Goal: Information Seeking & Learning: Learn about a topic

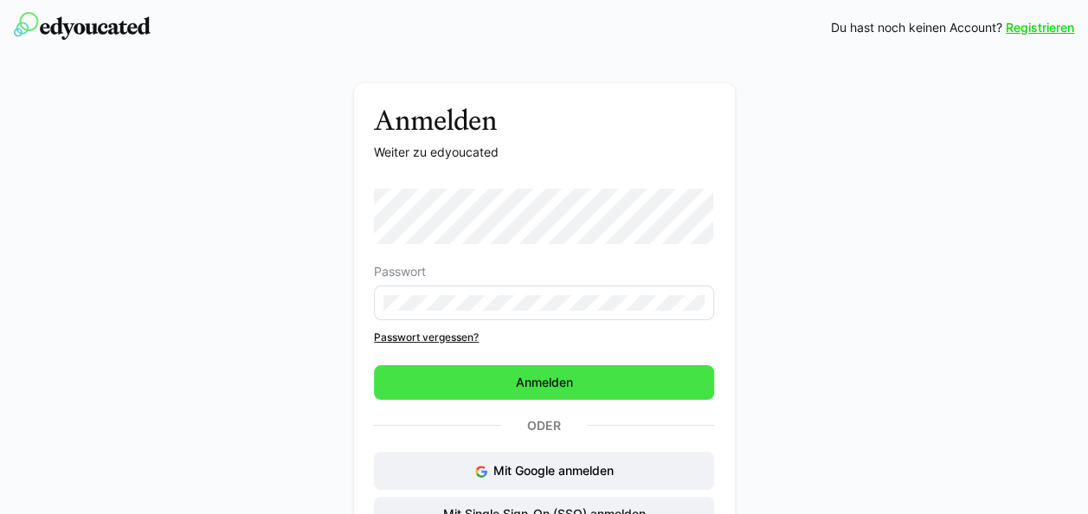
click at [551, 381] on span "Anmelden" at bounding box center [544, 382] width 62 height 17
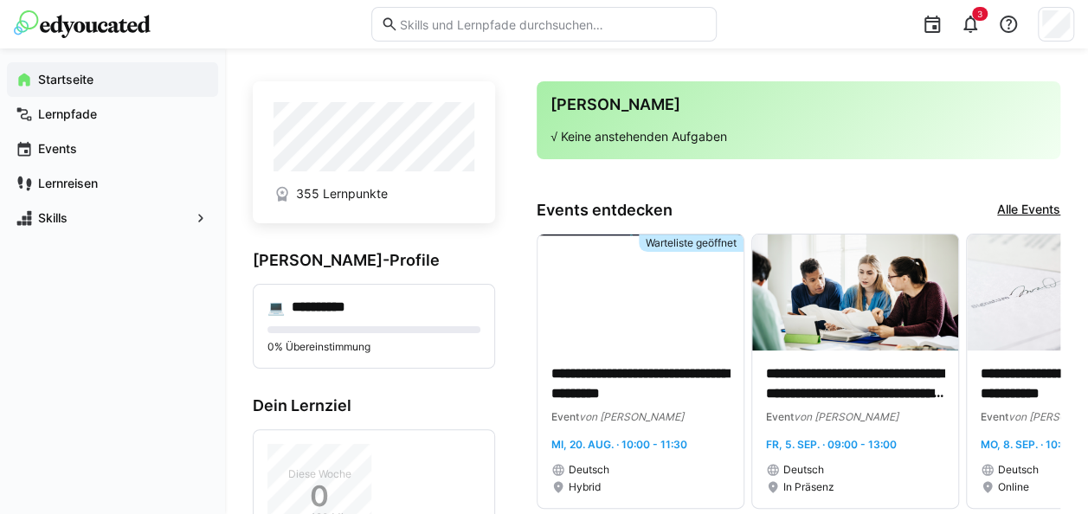
scroll to position [87, 0]
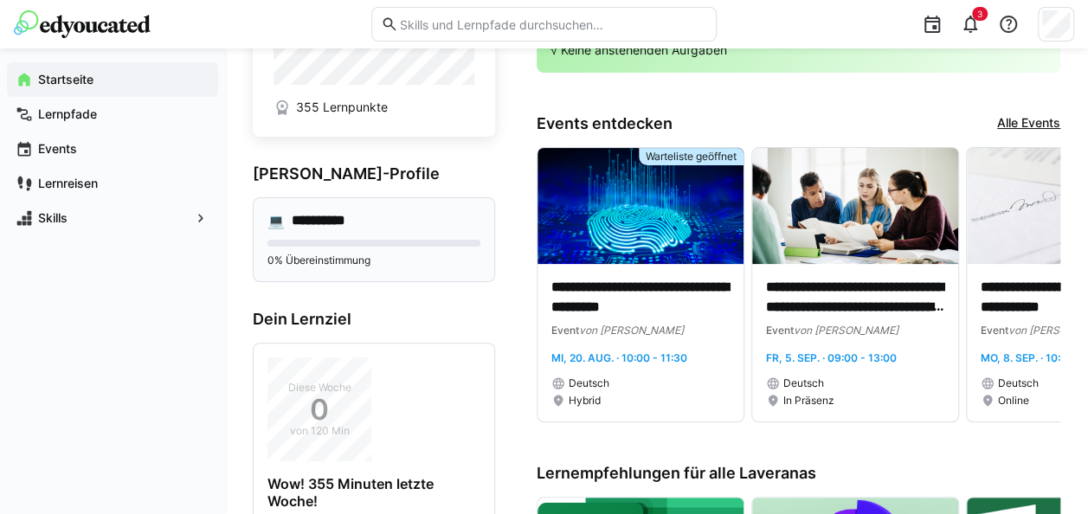
click at [395, 230] on div "**********" at bounding box center [374, 239] width 242 height 85
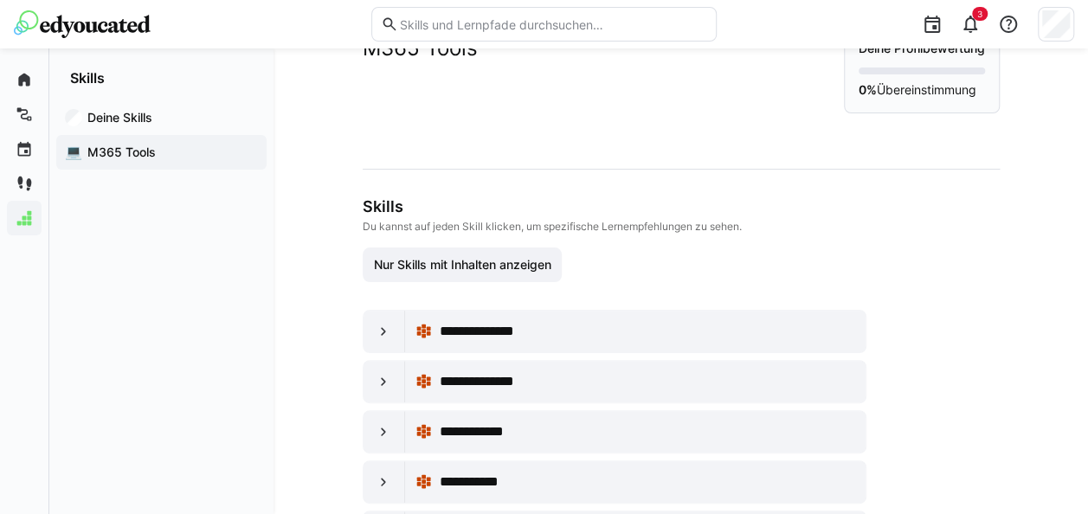
scroll to position [87, 0]
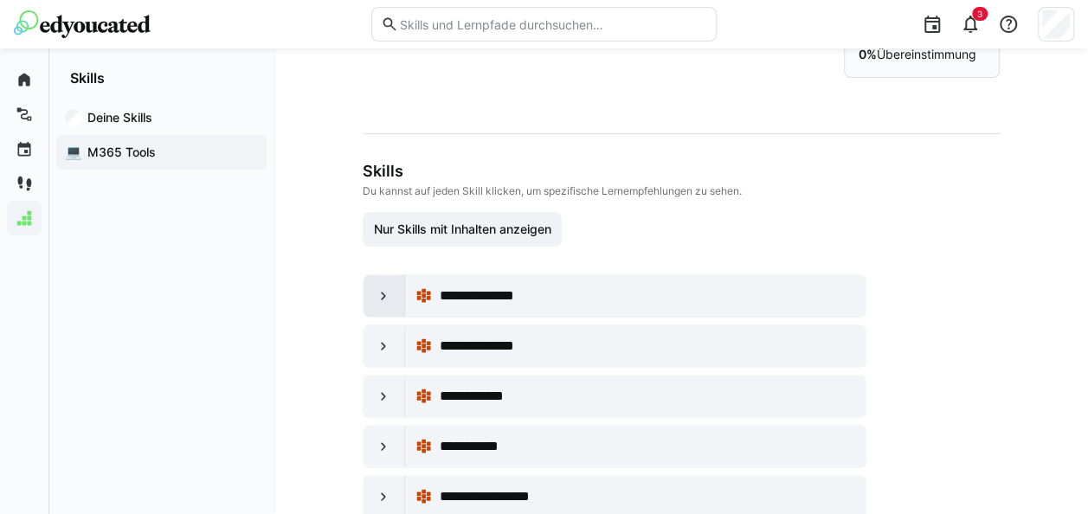
click at [391, 291] on eds-icon at bounding box center [383, 295] width 17 height 17
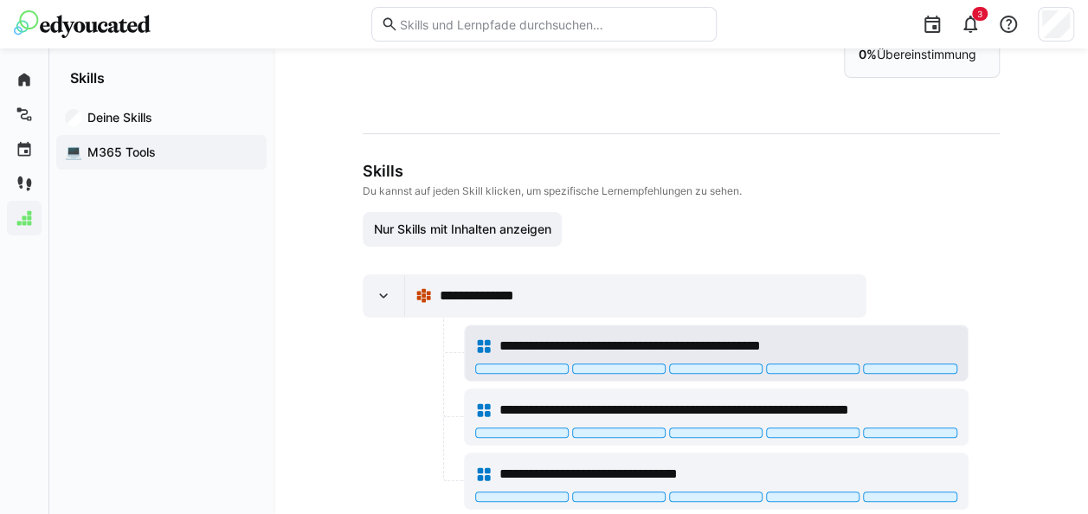
scroll to position [173, 0]
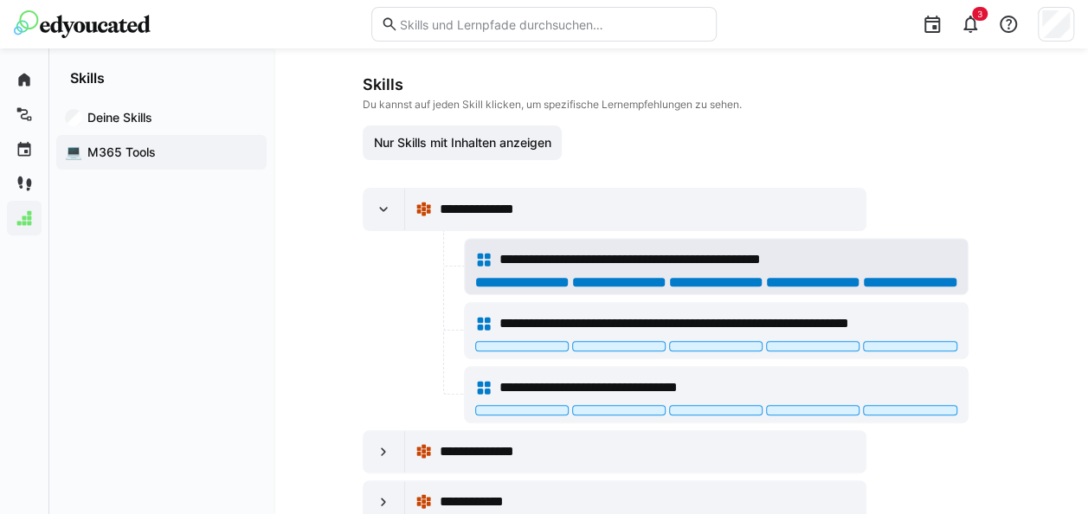
click at [908, 278] on div at bounding box center [910, 282] width 94 height 10
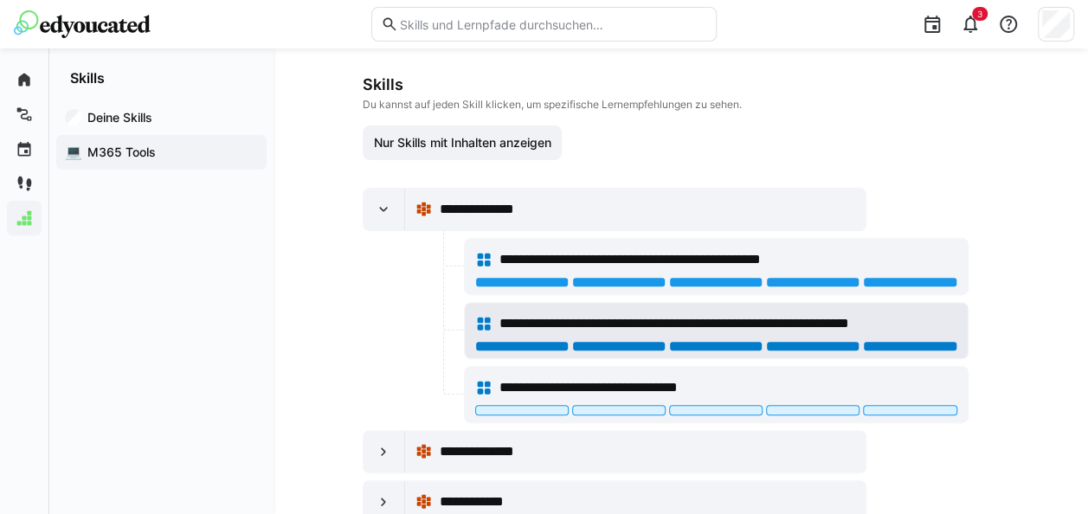
click at [916, 341] on div at bounding box center [910, 346] width 94 height 10
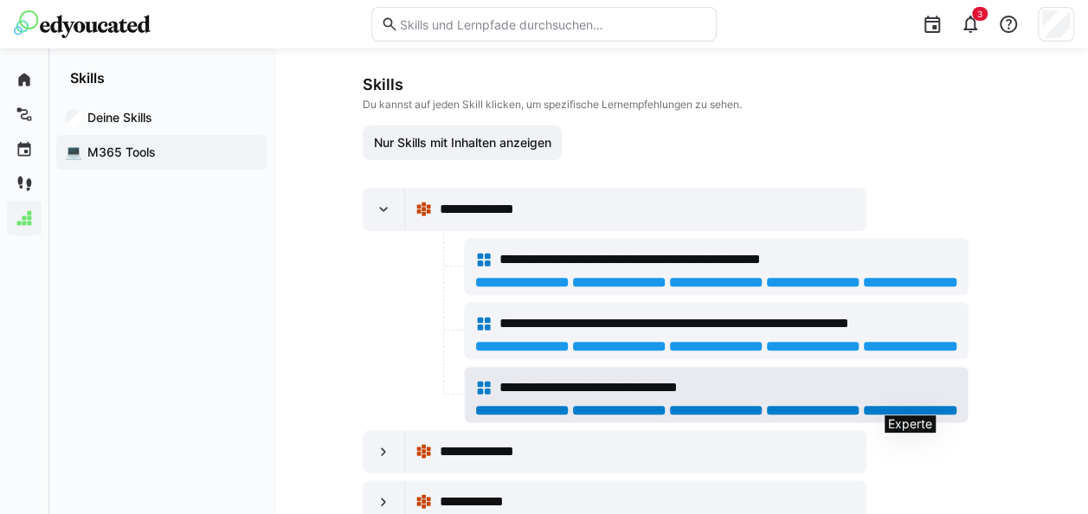
click at [908, 405] on div at bounding box center [910, 410] width 94 height 10
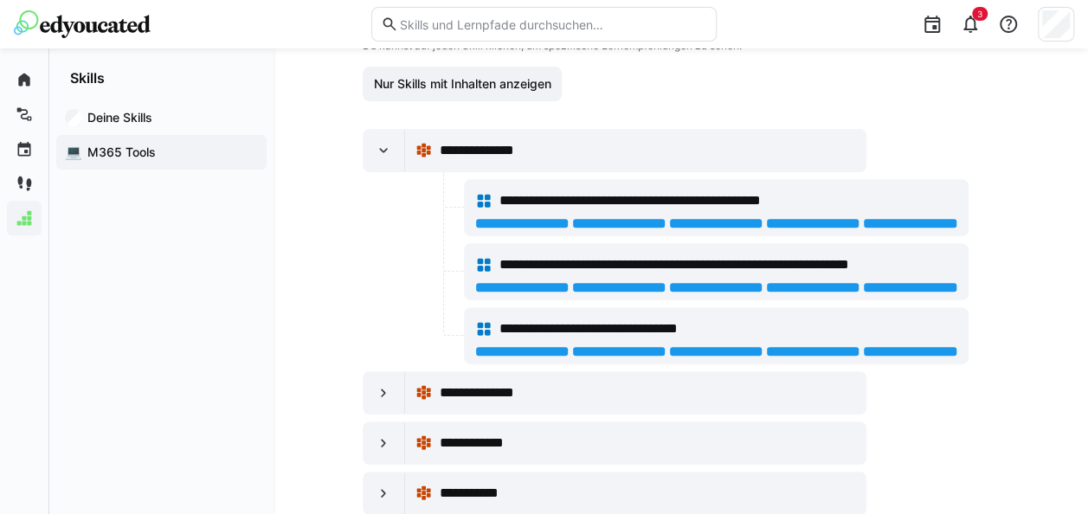
scroll to position [260, 0]
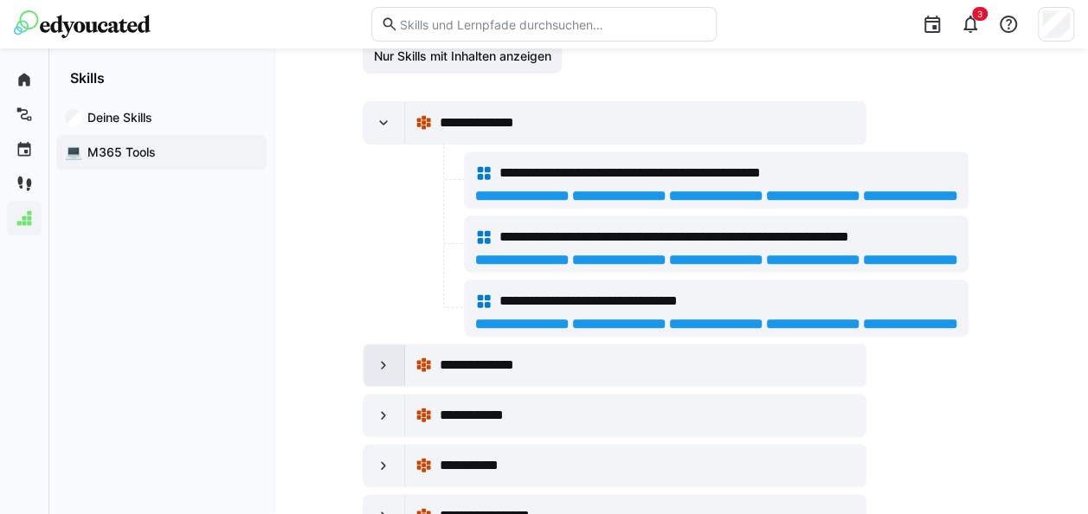
click at [391, 361] on div at bounding box center [385, 366] width 42 height 42
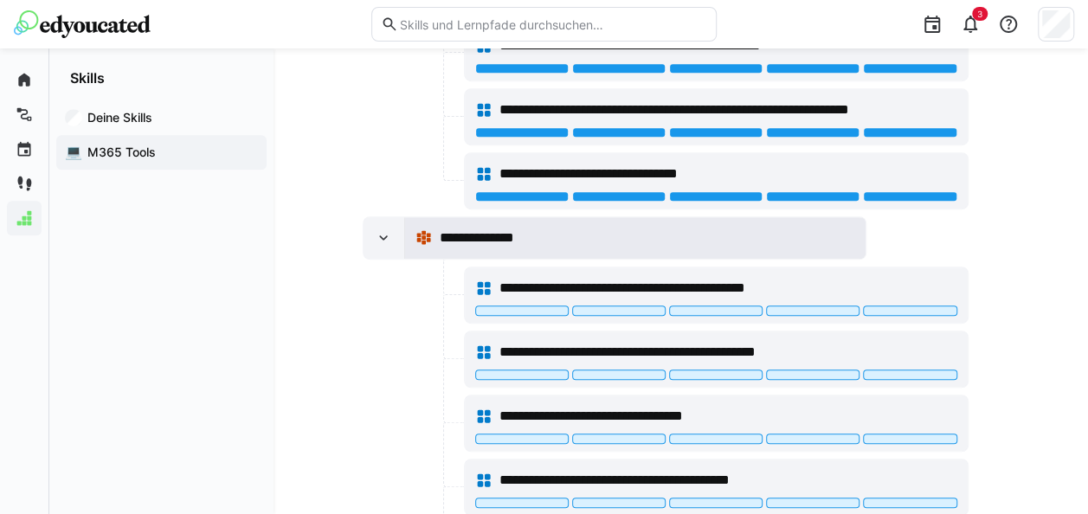
scroll to position [433, 0]
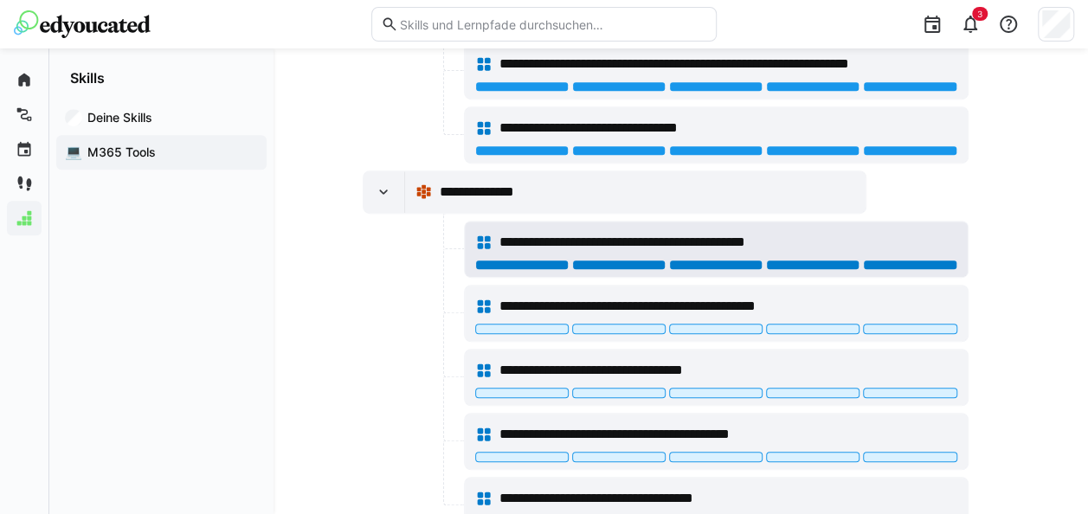
click at [904, 260] on div at bounding box center [910, 265] width 94 height 10
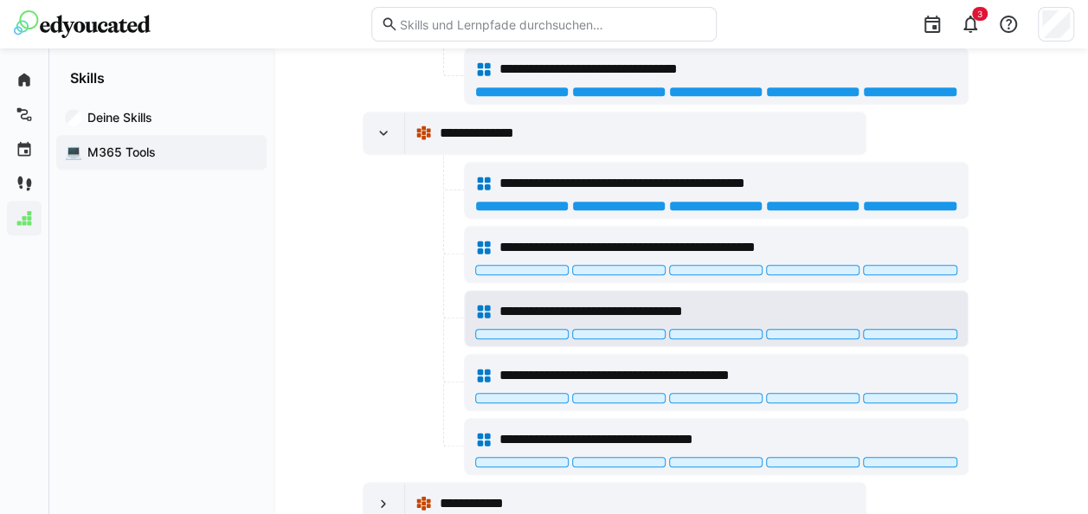
scroll to position [520, 0]
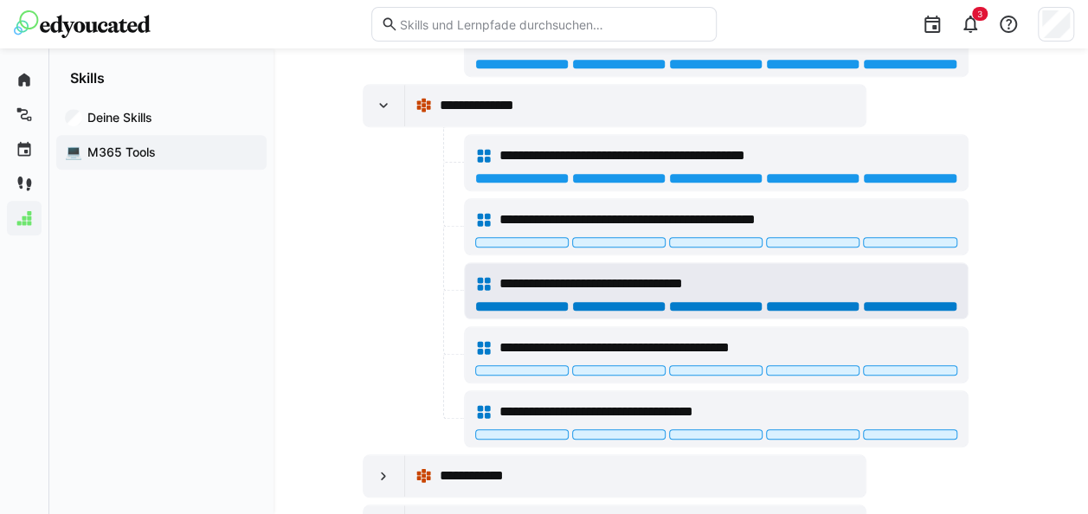
click at [909, 301] on div at bounding box center [910, 306] width 94 height 10
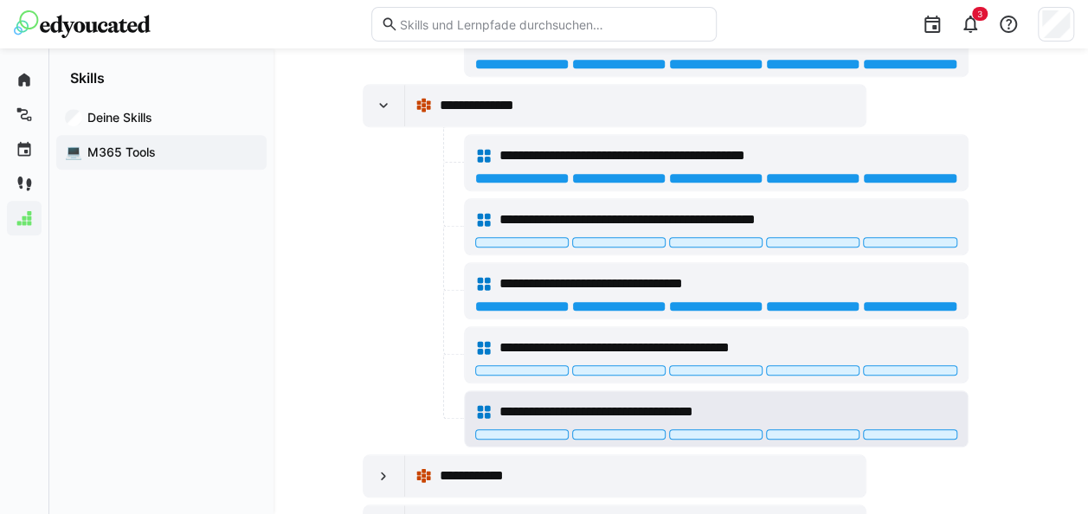
scroll to position [606, 0]
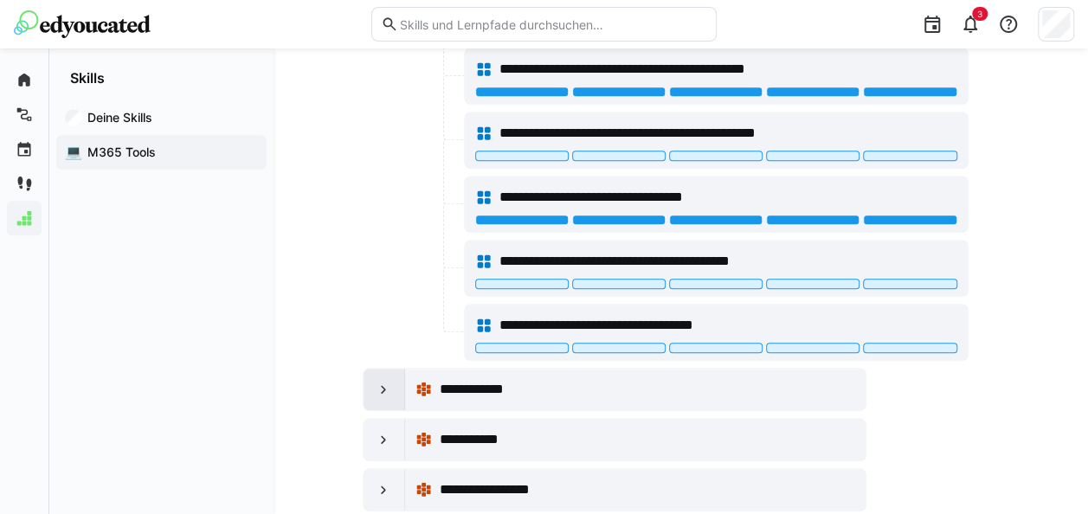
click at [367, 378] on div at bounding box center [385, 390] width 42 height 42
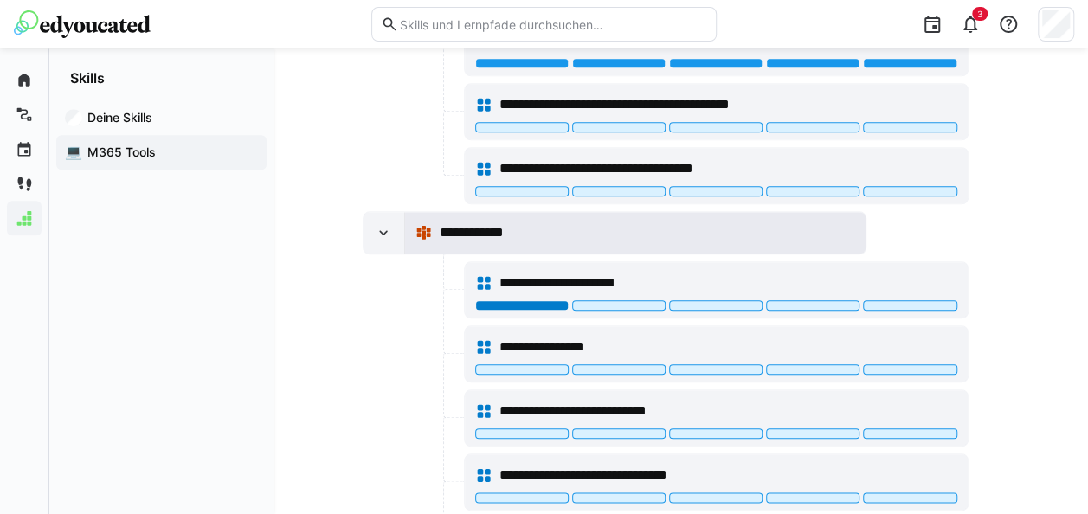
scroll to position [779, 0]
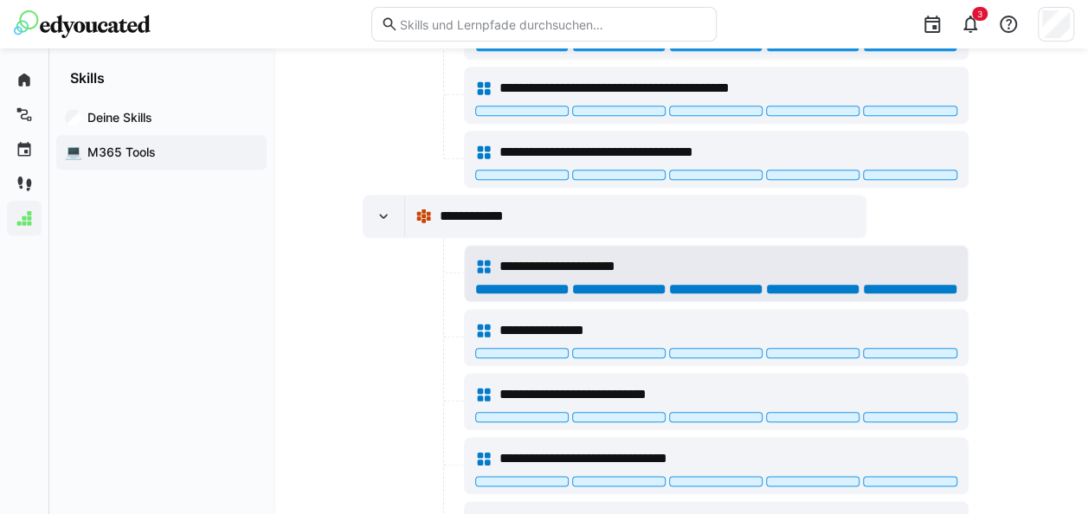
click at [911, 284] on div at bounding box center [910, 289] width 94 height 10
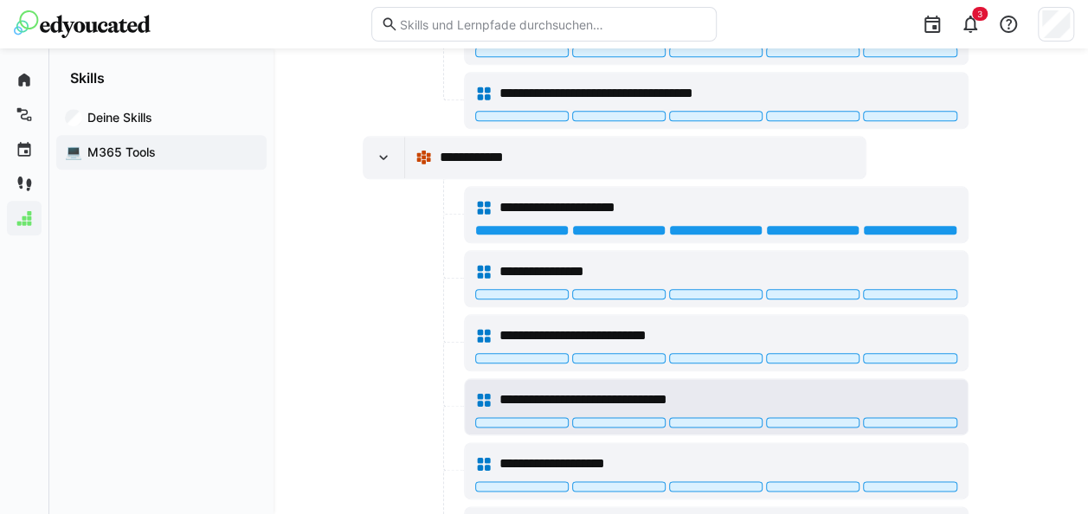
scroll to position [866, 0]
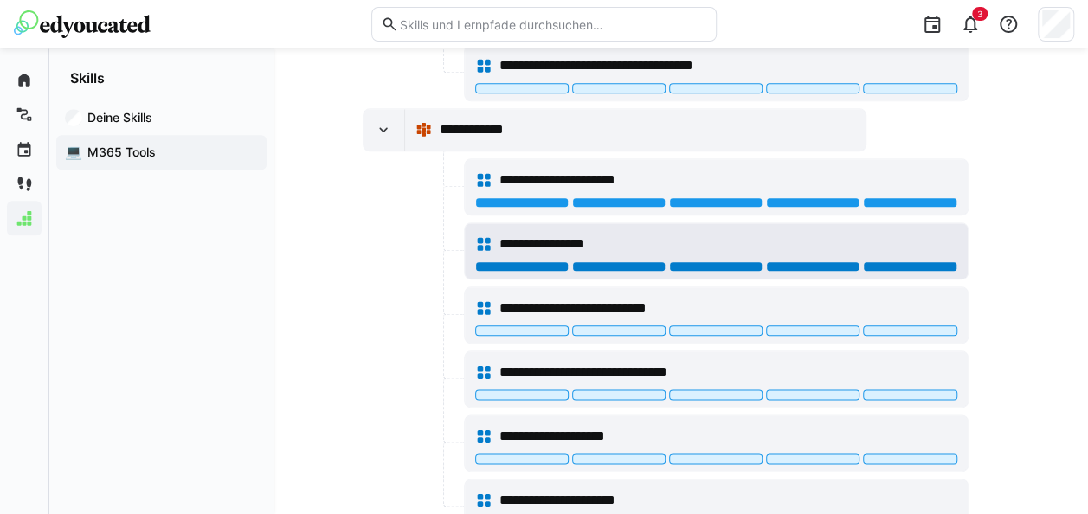
click at [904, 261] on div at bounding box center [910, 266] width 94 height 10
click at [748, 261] on div at bounding box center [716, 266] width 94 height 10
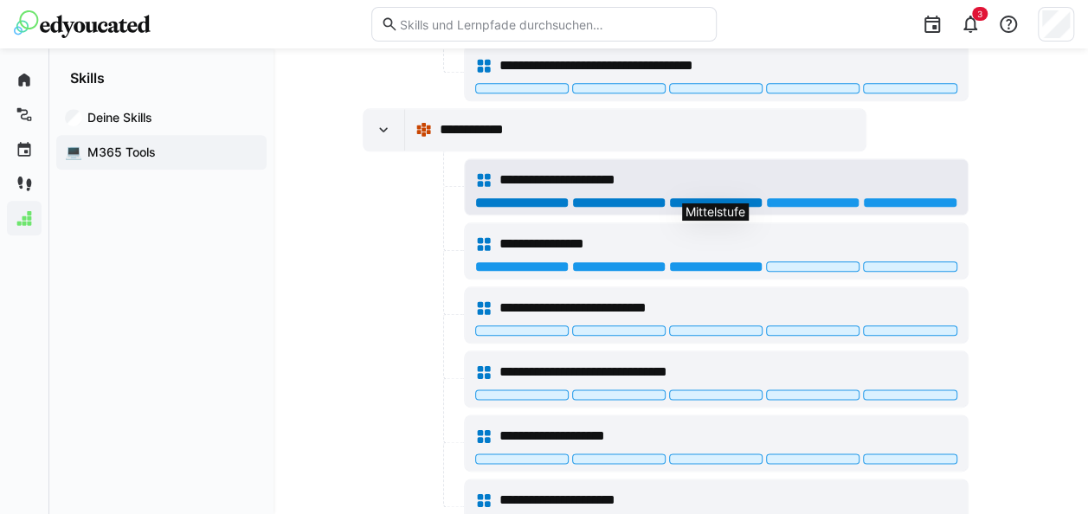
click at [734, 197] on div at bounding box center [716, 202] width 94 height 10
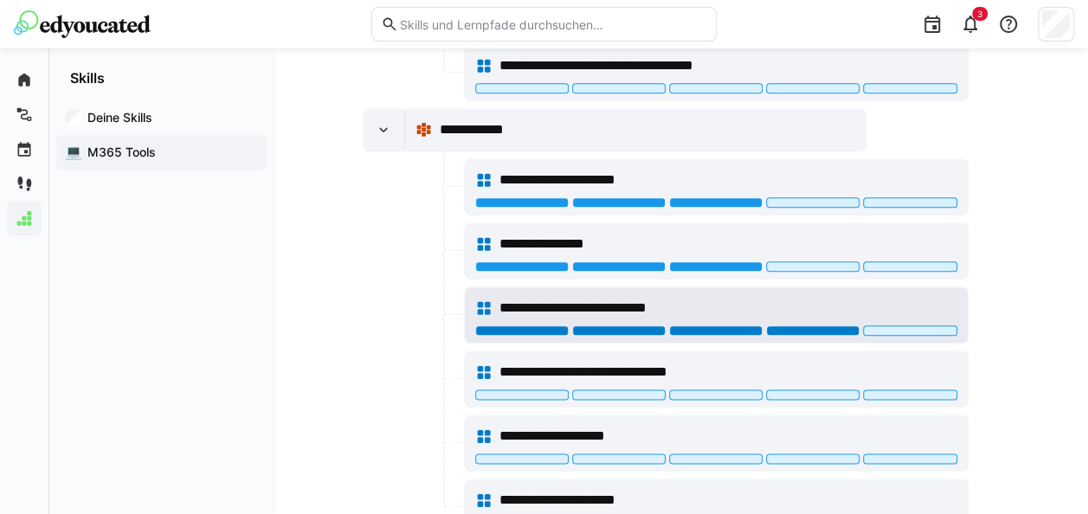
click at [778, 326] on div at bounding box center [813, 331] width 94 height 10
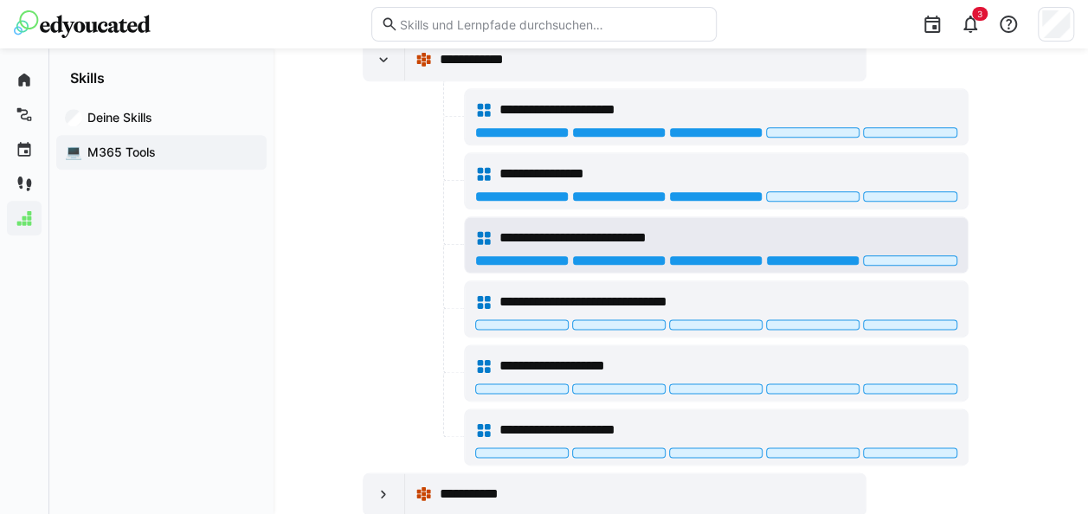
scroll to position [952, 0]
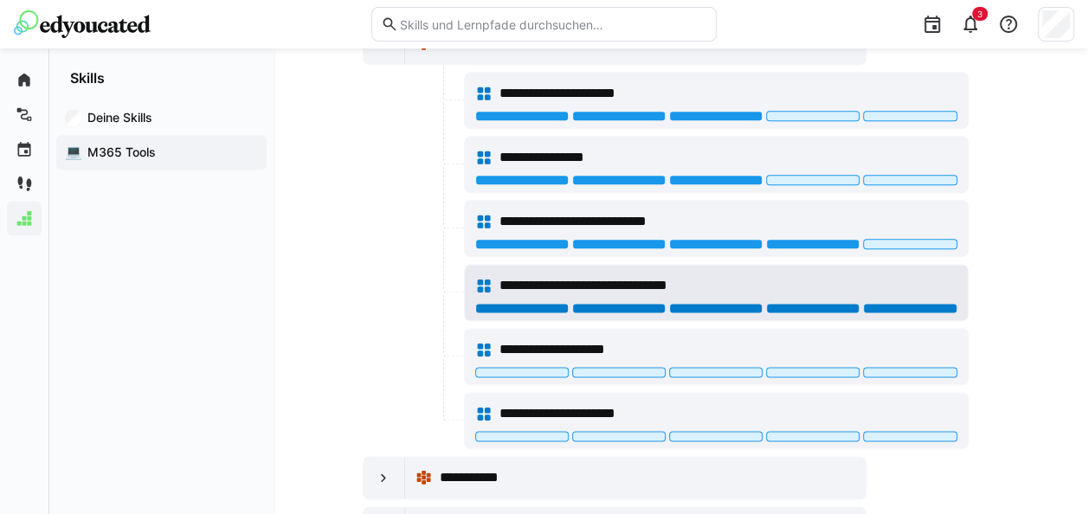
click at [901, 303] on div at bounding box center [910, 308] width 94 height 10
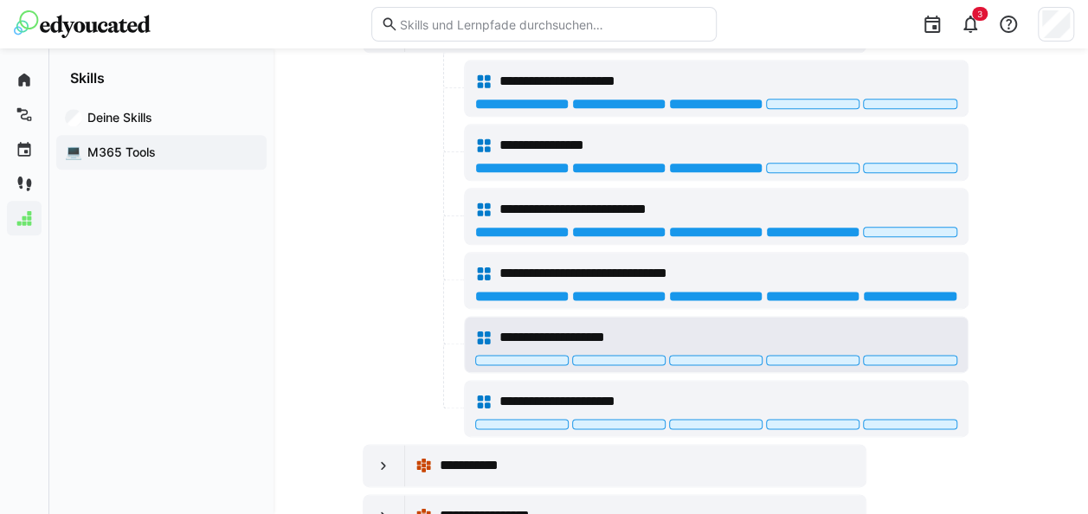
scroll to position [1039, 0]
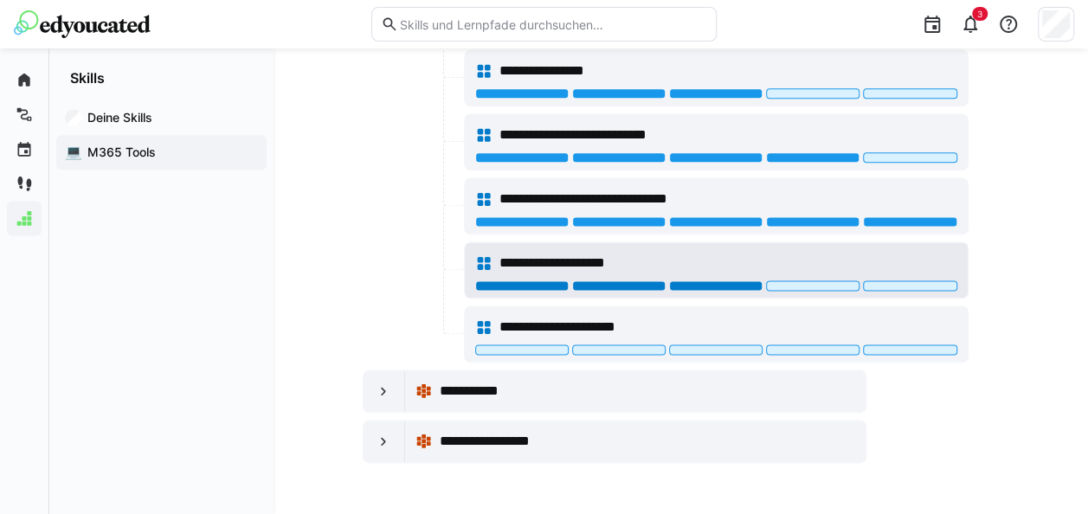
click at [739, 281] on div at bounding box center [716, 286] width 94 height 10
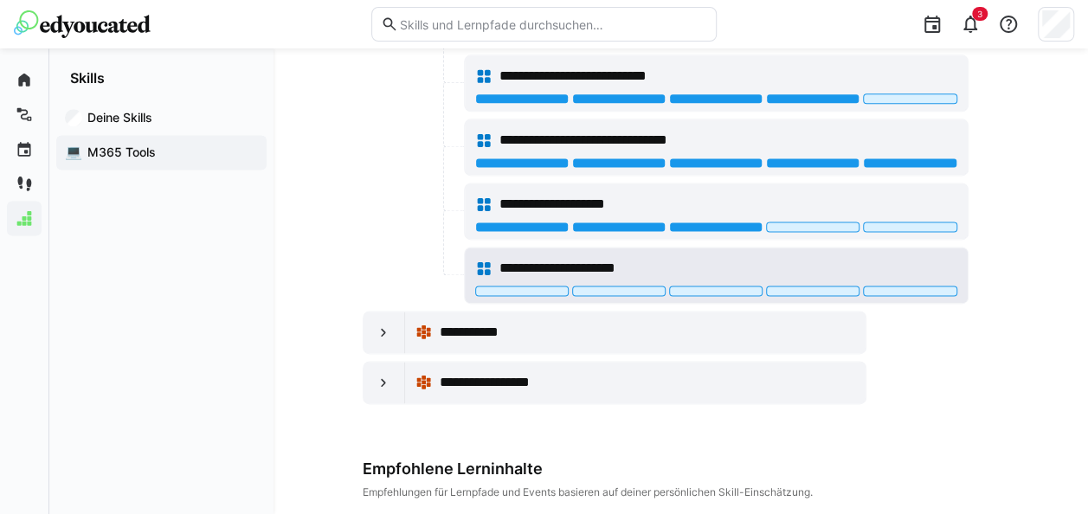
scroll to position [1126, 0]
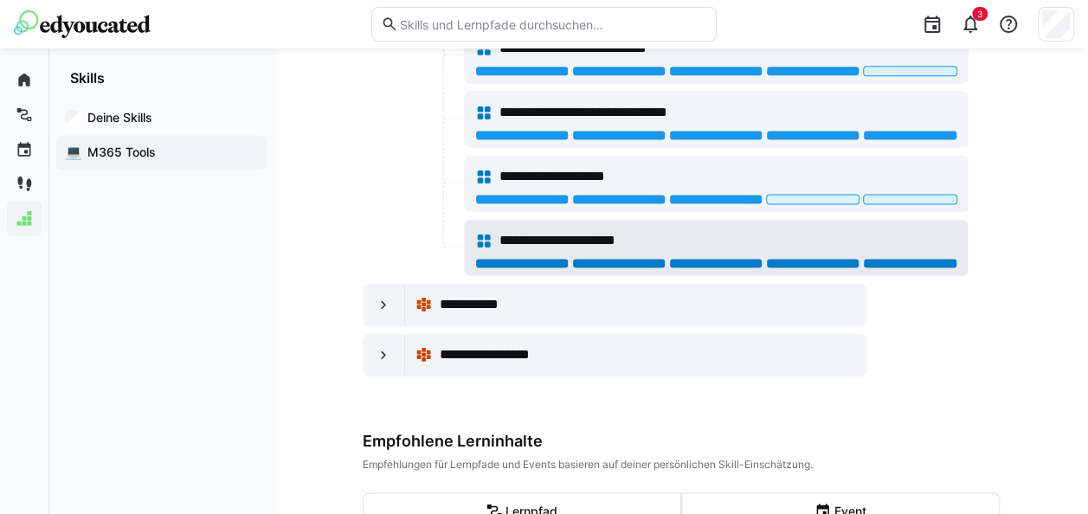
click at [894, 258] on div at bounding box center [910, 263] width 94 height 10
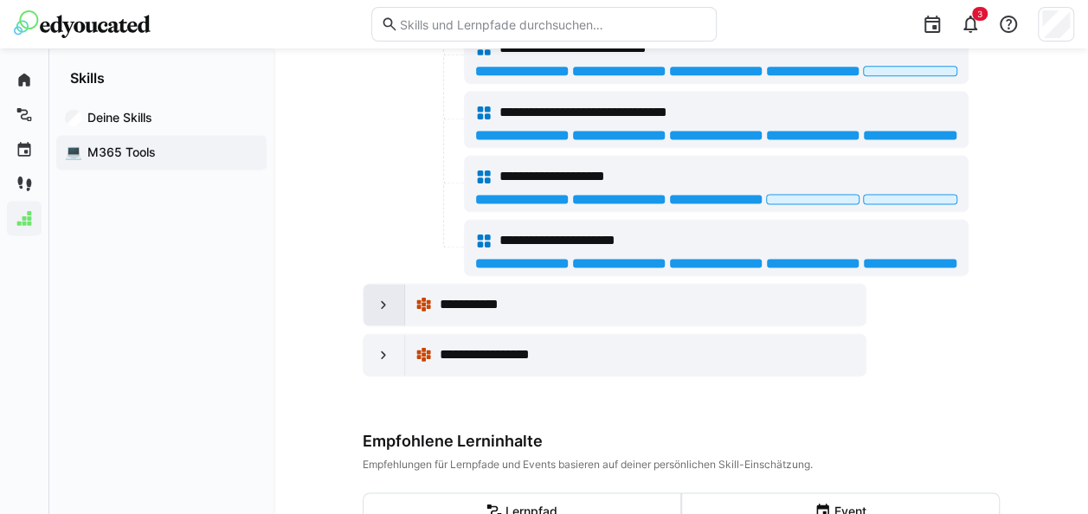
click at [398, 293] on div at bounding box center [385, 305] width 42 height 42
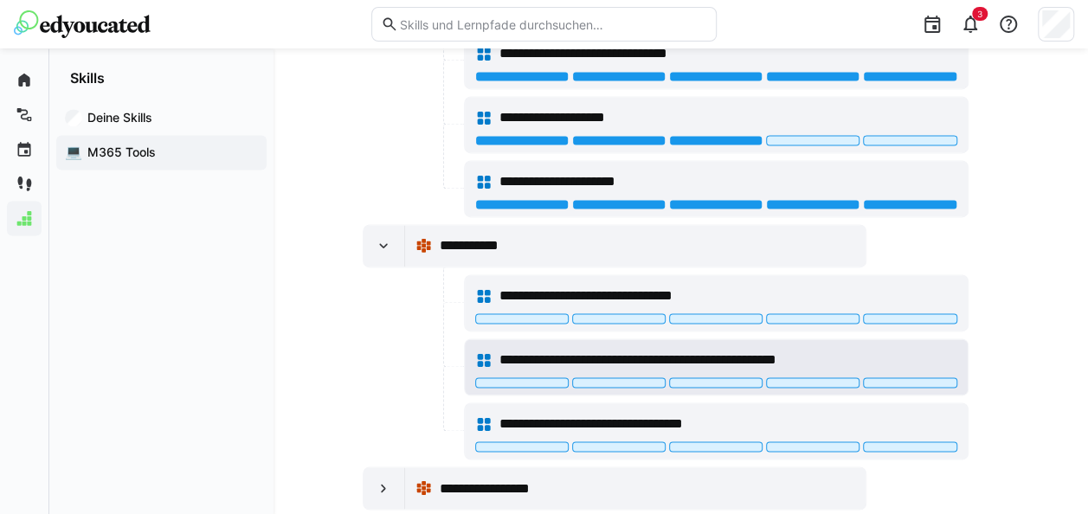
scroll to position [1299, 0]
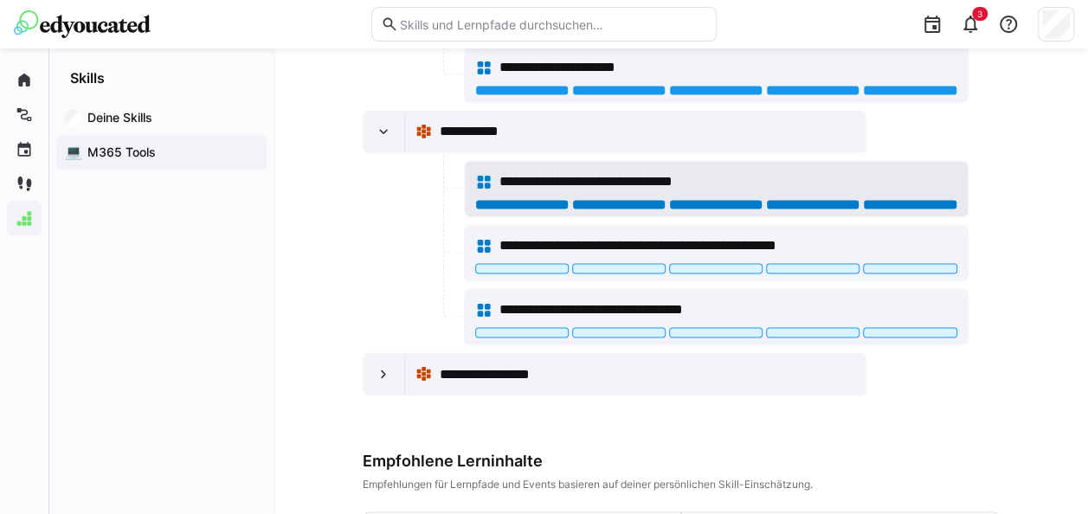
click at [922, 199] on div at bounding box center [910, 204] width 94 height 10
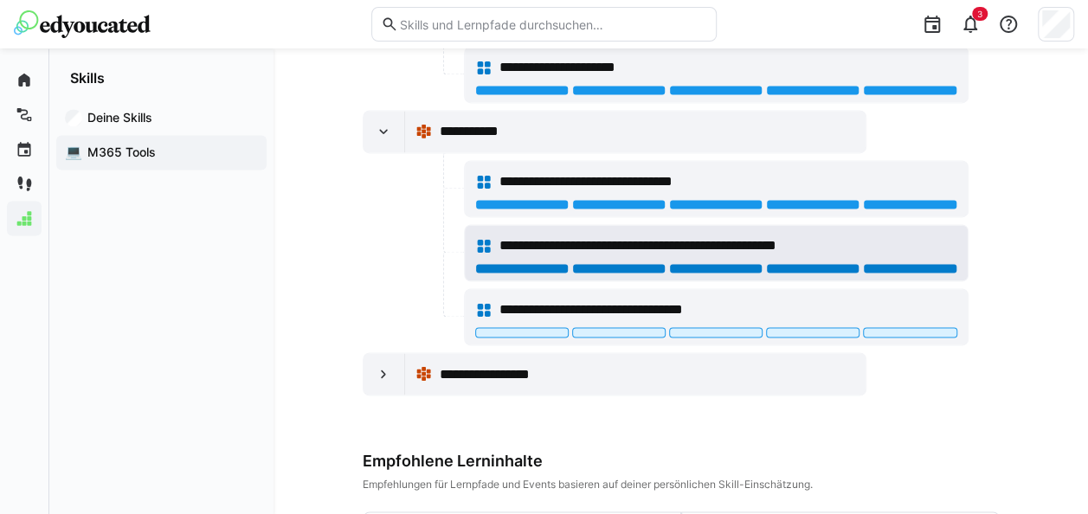
click at [902, 263] on div at bounding box center [910, 268] width 94 height 10
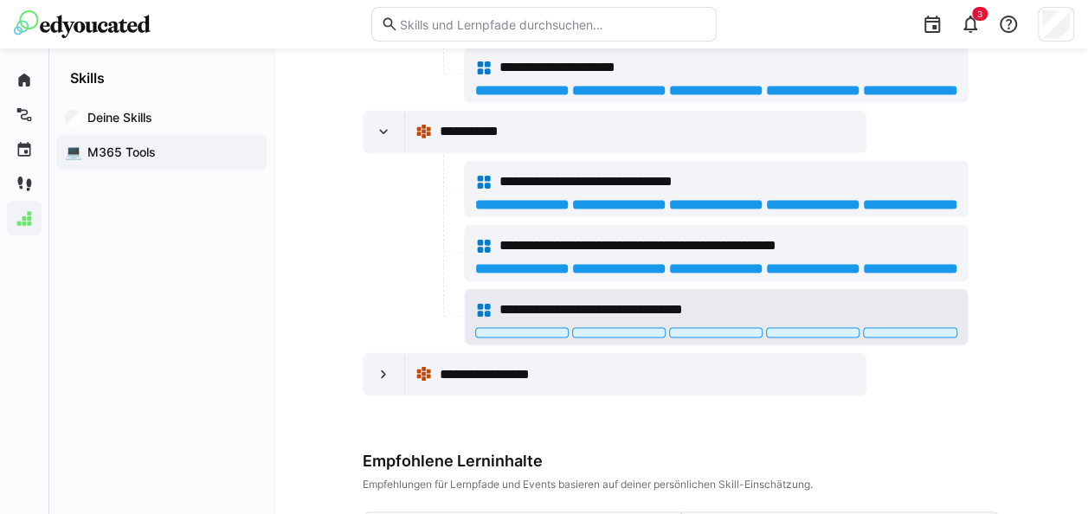
click at [914, 312] on div "**********" at bounding box center [716, 310] width 482 height 35
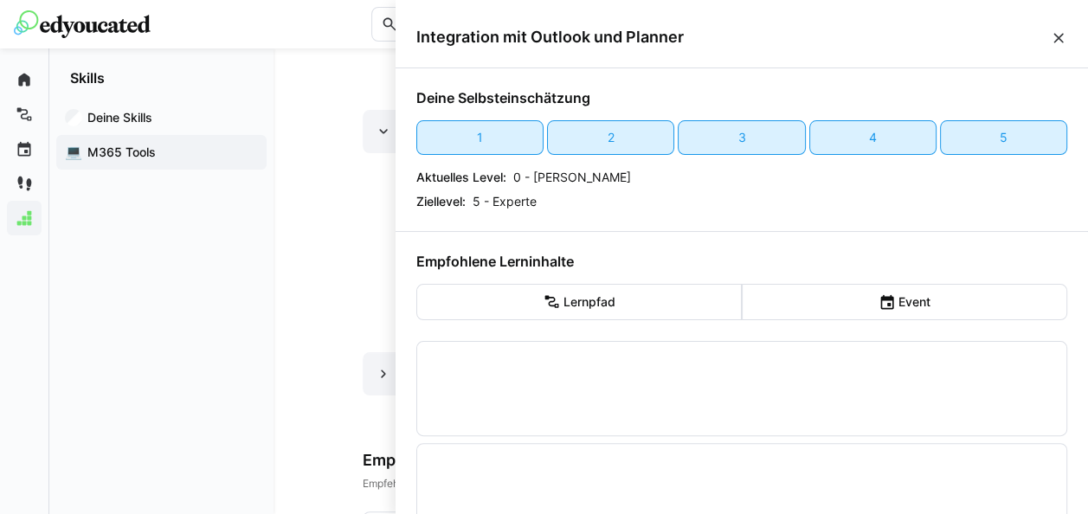
scroll to position [0, 0]
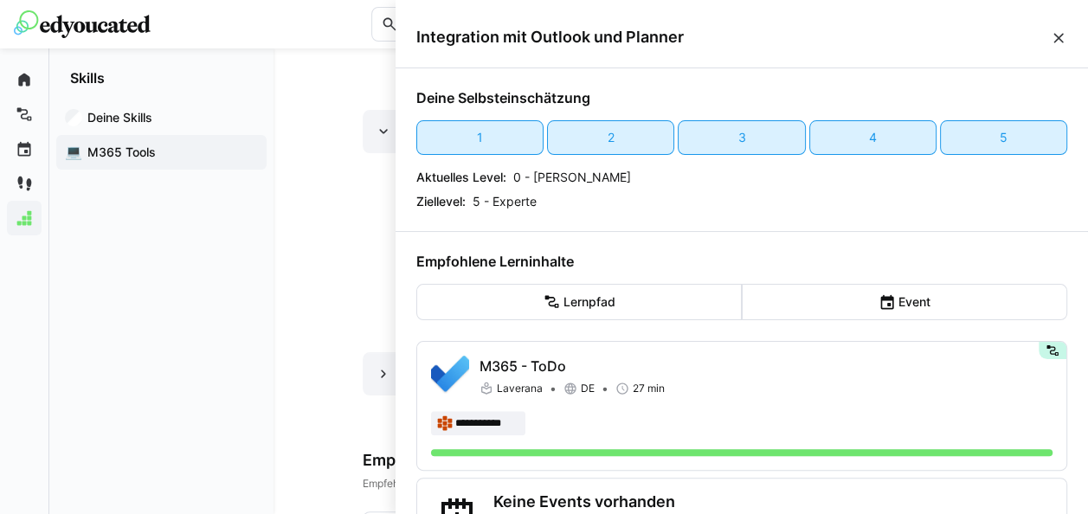
click at [1039, 41] on span "Integration mit Outlook und Planner" at bounding box center [733, 37] width 634 height 19
click at [1050, 36] on eds-icon at bounding box center [1058, 37] width 17 height 17
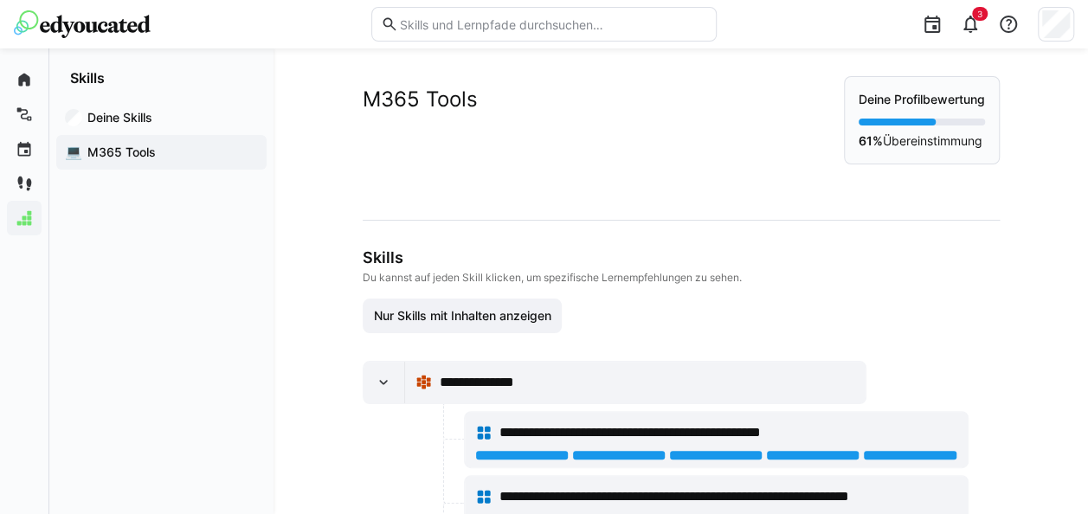
scroll to position [1299, 0]
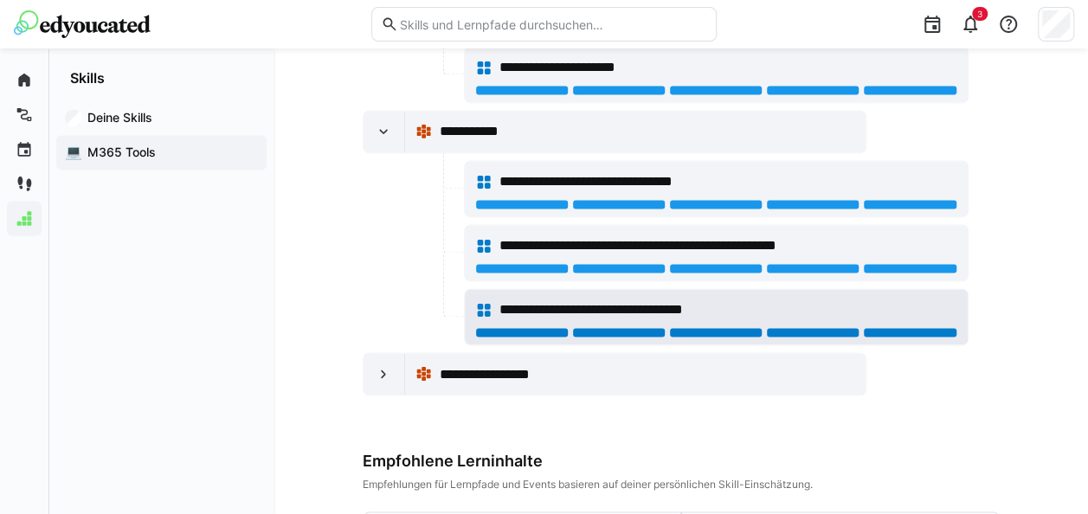
click at [921, 327] on div at bounding box center [910, 332] width 94 height 10
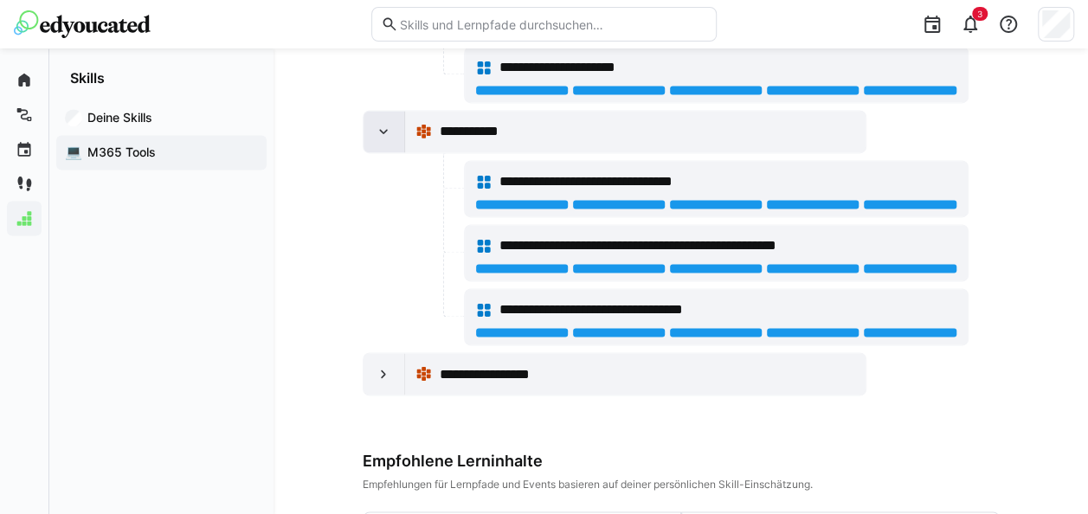
click at [388, 125] on eds-icon at bounding box center [383, 131] width 17 height 17
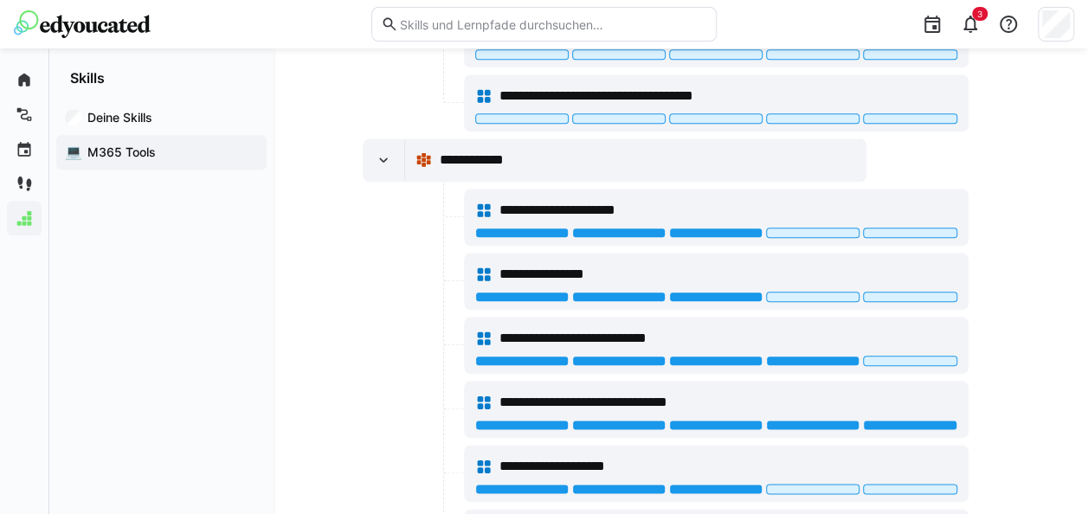
scroll to position [693, 0]
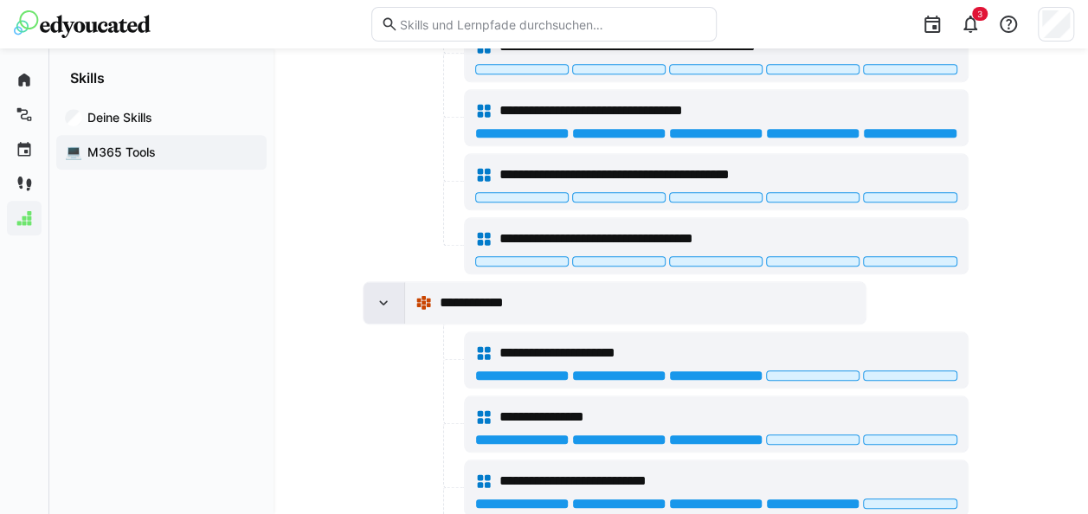
click at [383, 296] on eds-icon at bounding box center [383, 302] width 17 height 17
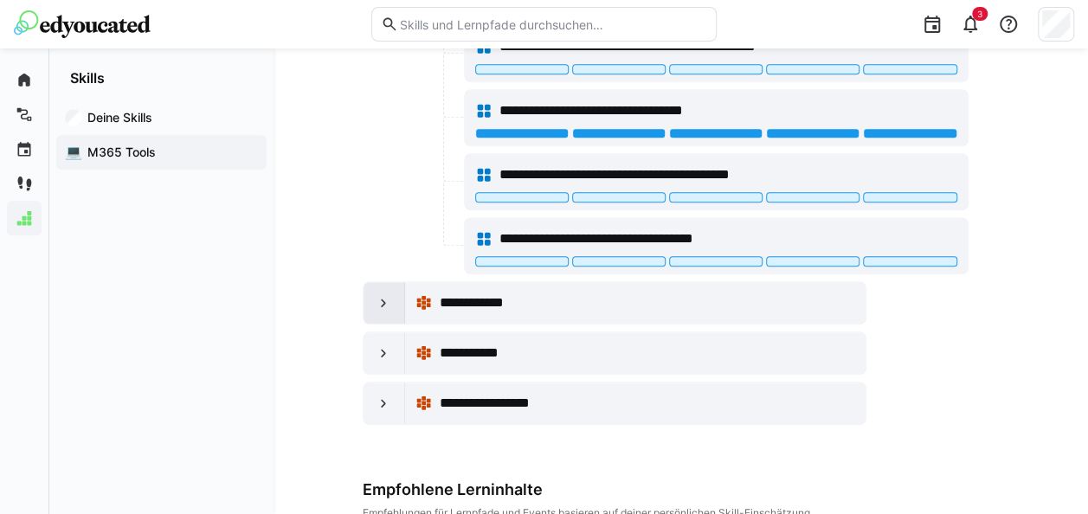
scroll to position [346, 0]
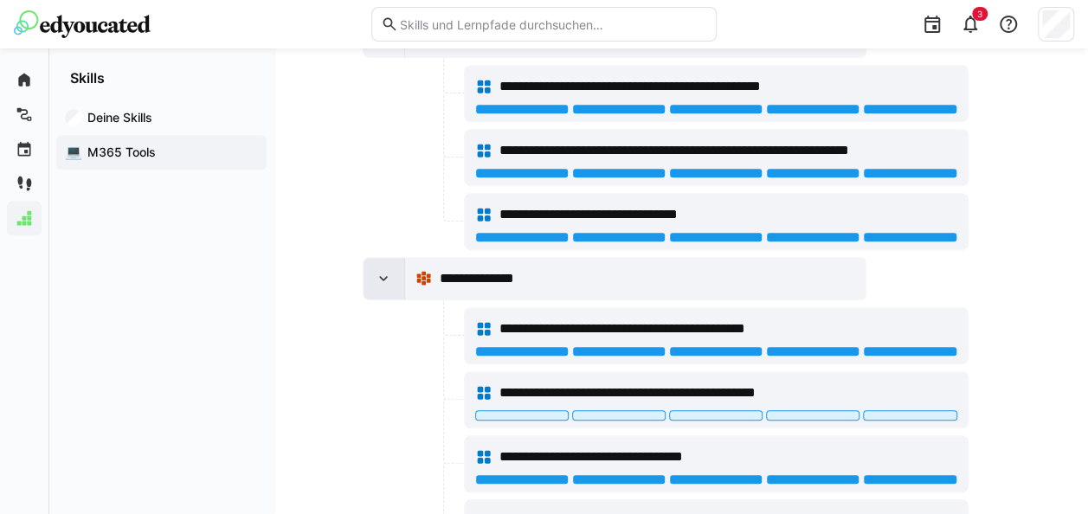
click at [389, 272] on eds-icon at bounding box center [383, 278] width 17 height 17
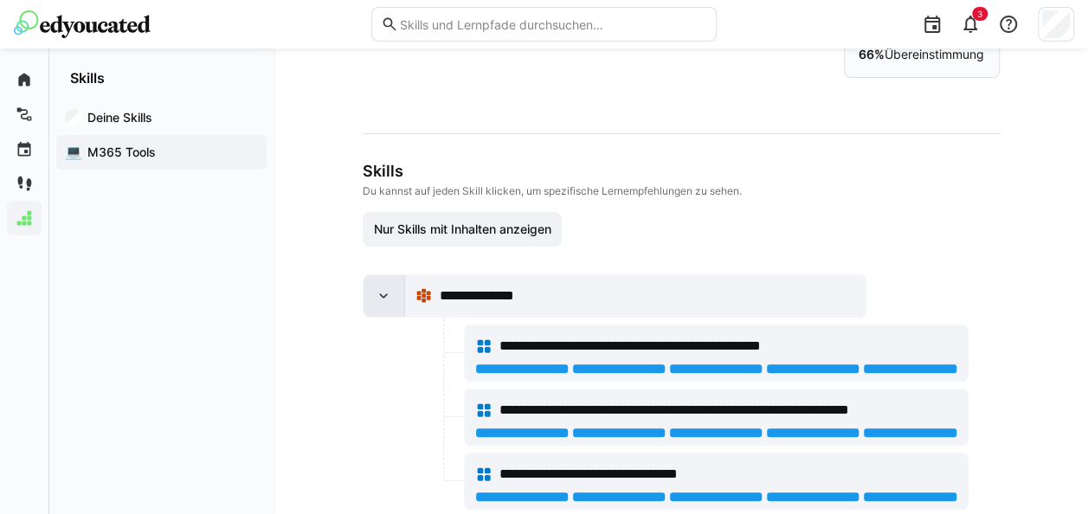
click at [386, 293] on eds-icon at bounding box center [383, 295] width 17 height 17
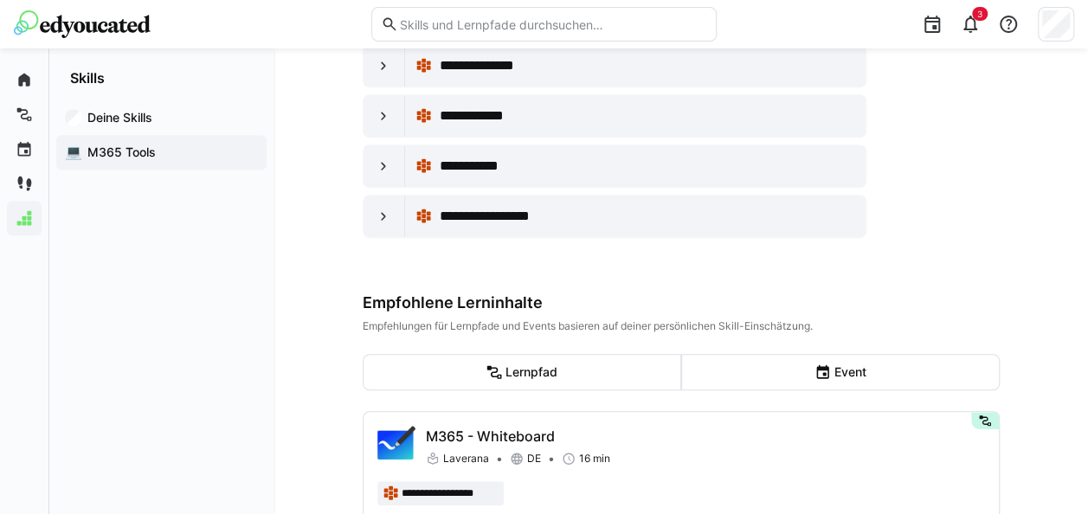
scroll to position [260, 0]
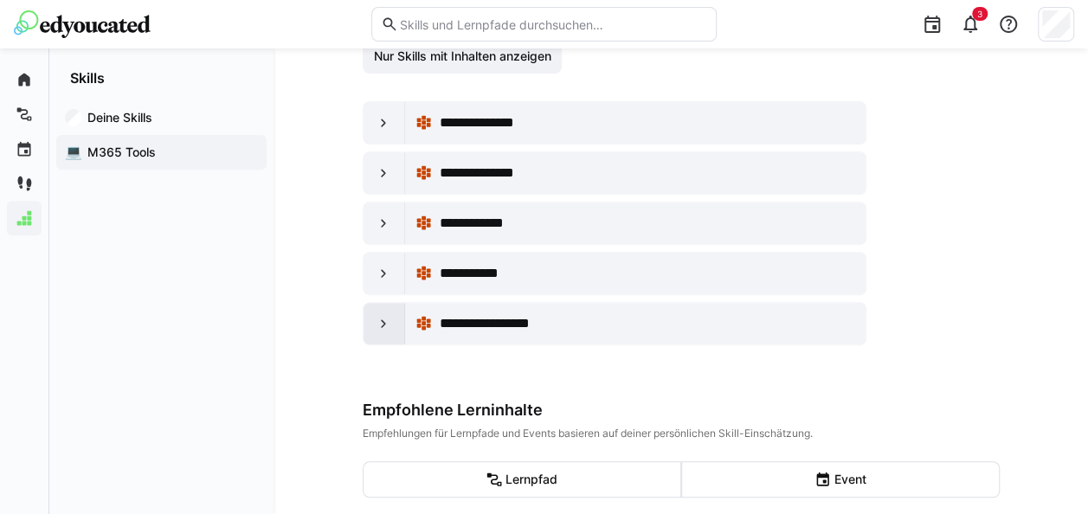
click at [395, 314] on div at bounding box center [385, 324] width 42 height 42
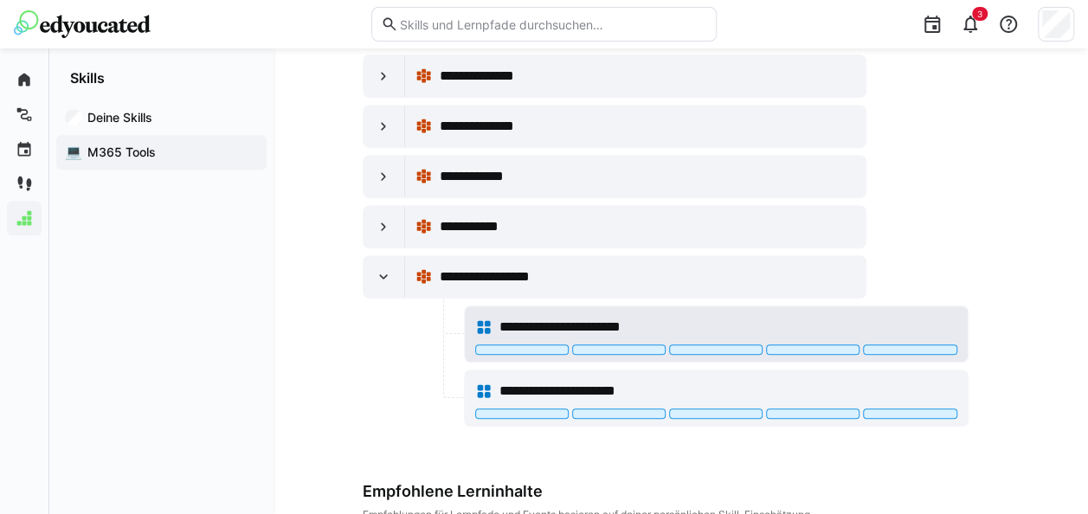
scroll to position [346, 0]
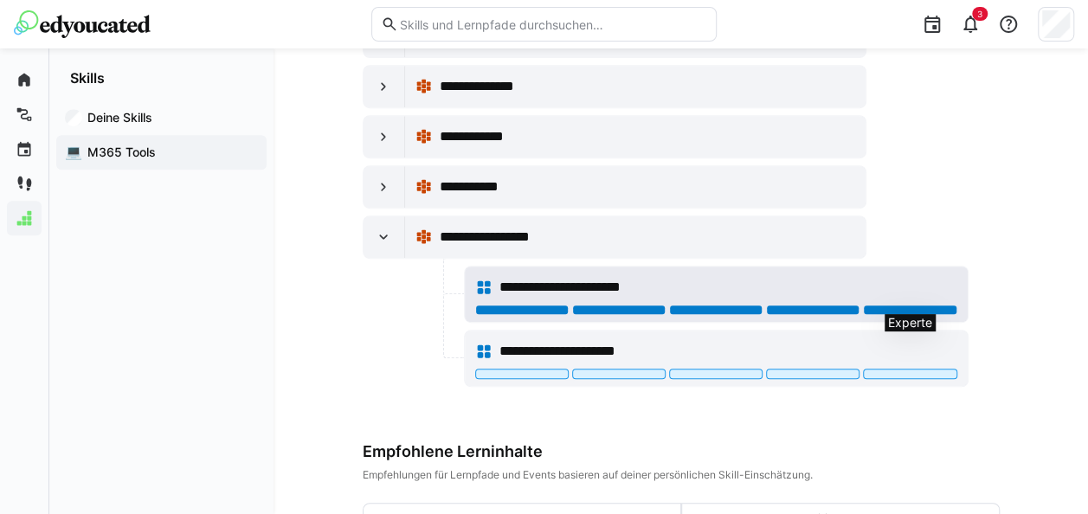
click at [880, 306] on div at bounding box center [910, 310] width 94 height 10
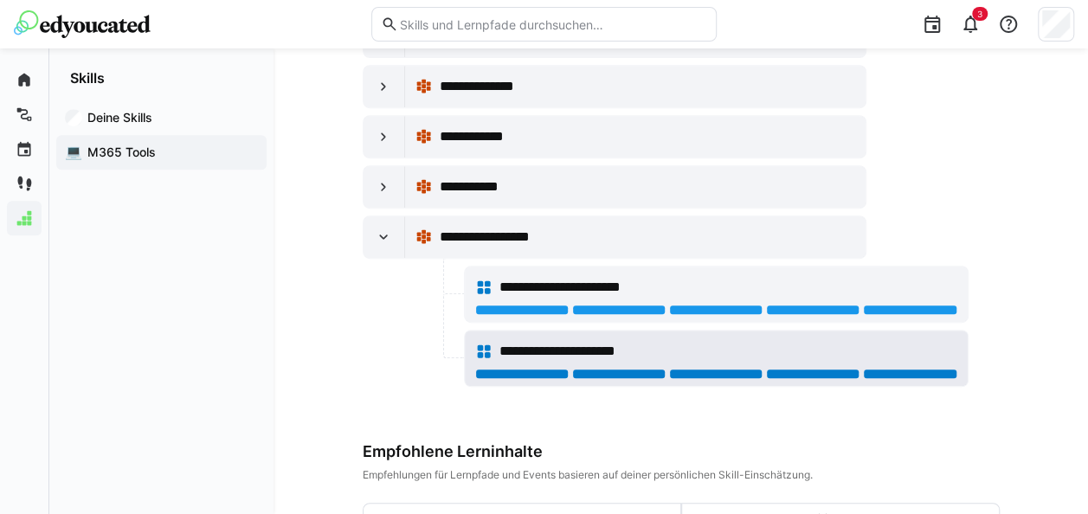
click at [883, 369] on div at bounding box center [910, 374] width 94 height 10
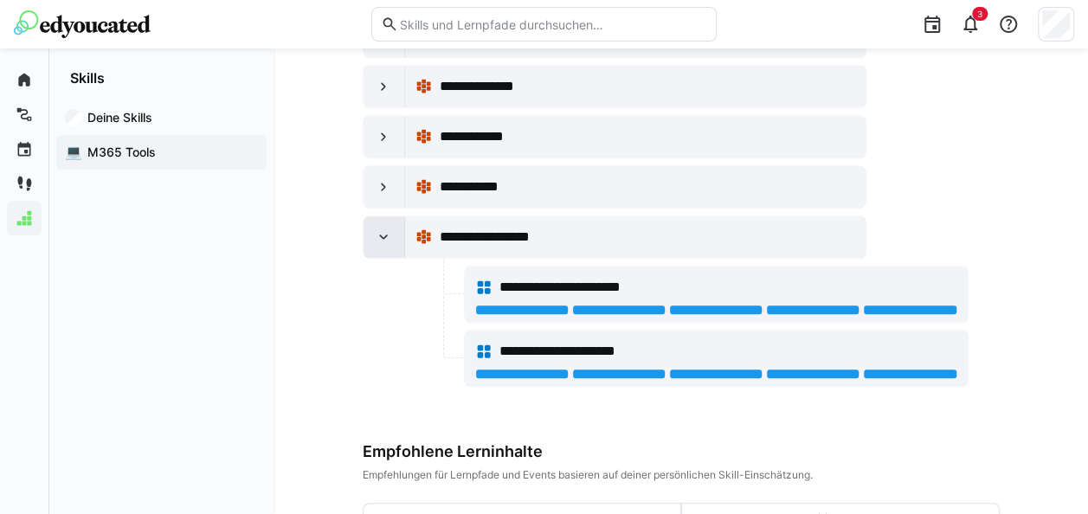
click at [391, 236] on div at bounding box center [385, 237] width 42 height 42
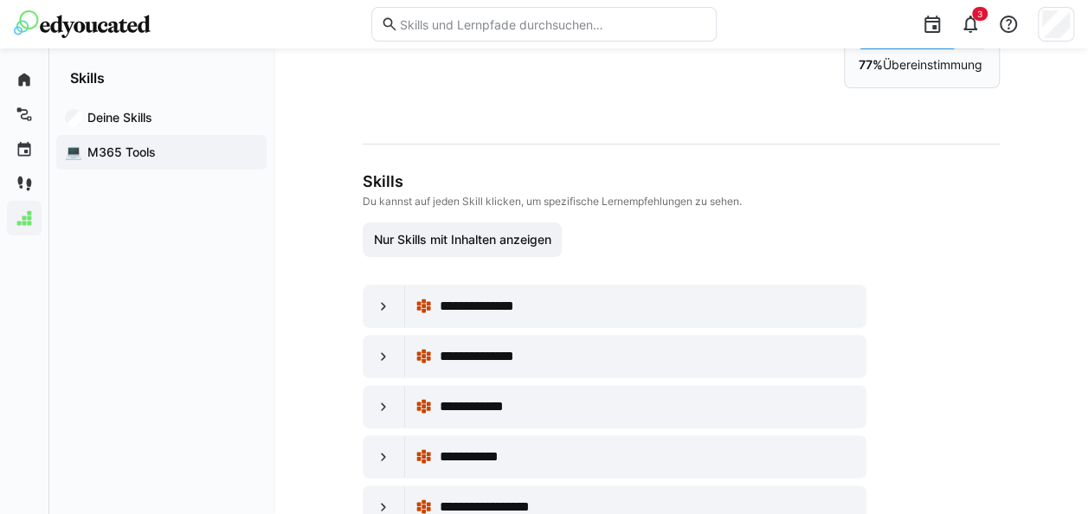
scroll to position [0, 0]
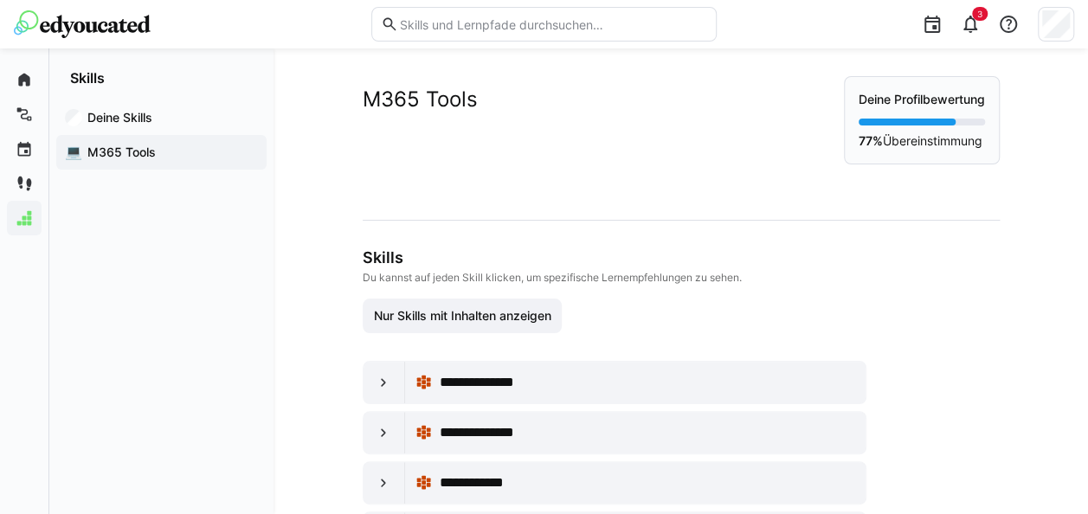
click at [929, 136] on p "77% Übereinstimmung" at bounding box center [922, 140] width 126 height 17
drag, startPoint x: 871, startPoint y: 139, endPoint x: 942, endPoint y: 141, distance: 71.0
click at [942, 141] on p "77% Übereinstimmung" at bounding box center [922, 140] width 126 height 17
drag, startPoint x: 942, startPoint y: 141, endPoint x: 933, endPoint y: 152, distance: 14.2
click at [933, 152] on div "Deine Profilbewertung 77% Übereinstimmung" at bounding box center [922, 120] width 156 height 88
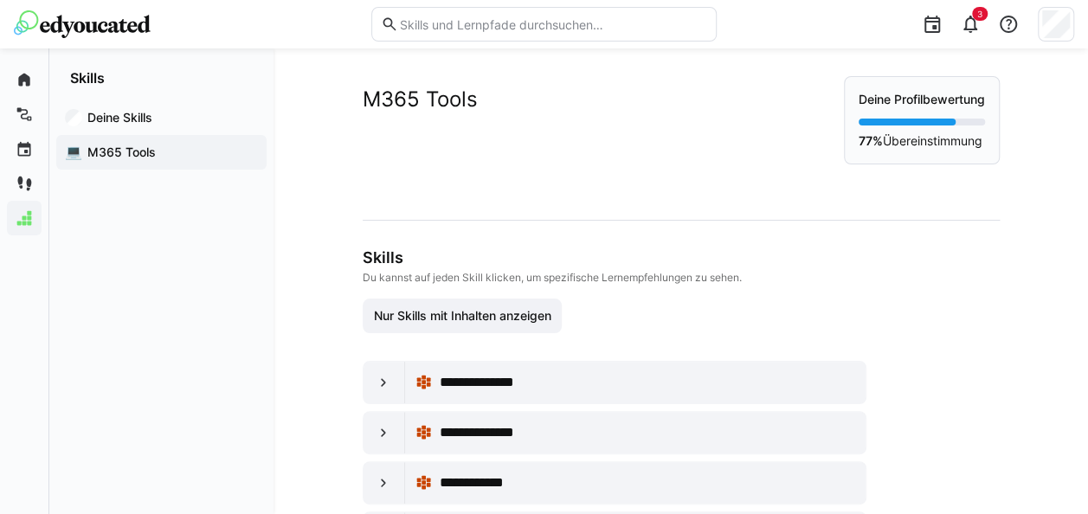
click at [616, 180] on div "M365 Tools Deine Profilbewertung 77% Übereinstimmung" at bounding box center [681, 134] width 637 height 116
click at [973, 35] on div "3" at bounding box center [970, 24] width 35 height 35
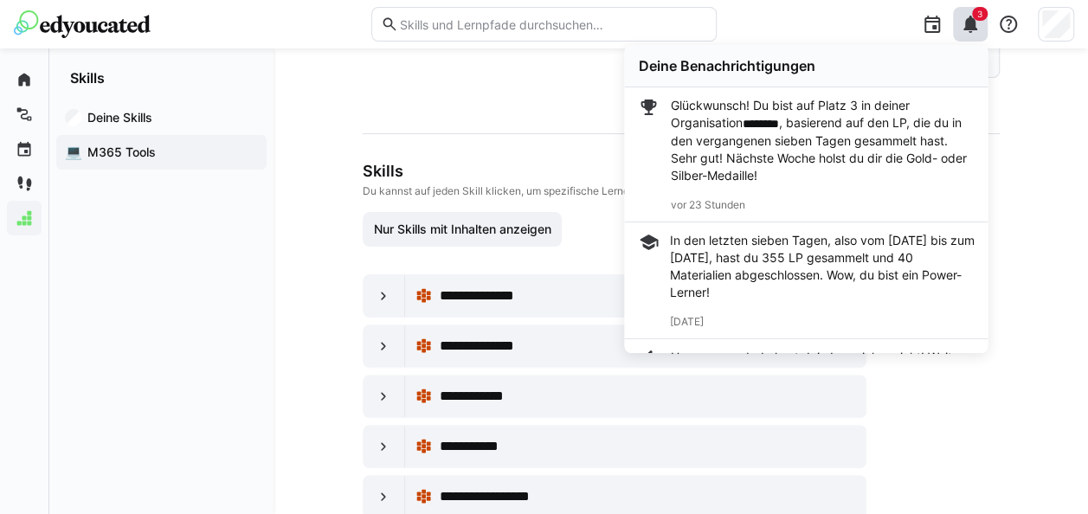
click at [979, 35] on div "3" at bounding box center [970, 24] width 35 height 35
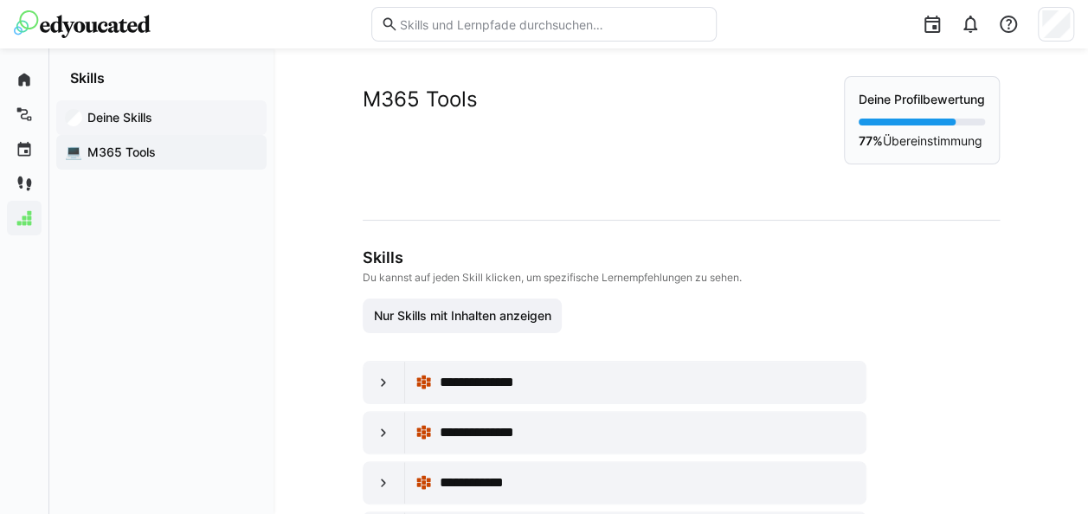
click at [0, 0] on app-navigation-label "Deine Skills" at bounding box center [0, 0] width 0 height 0
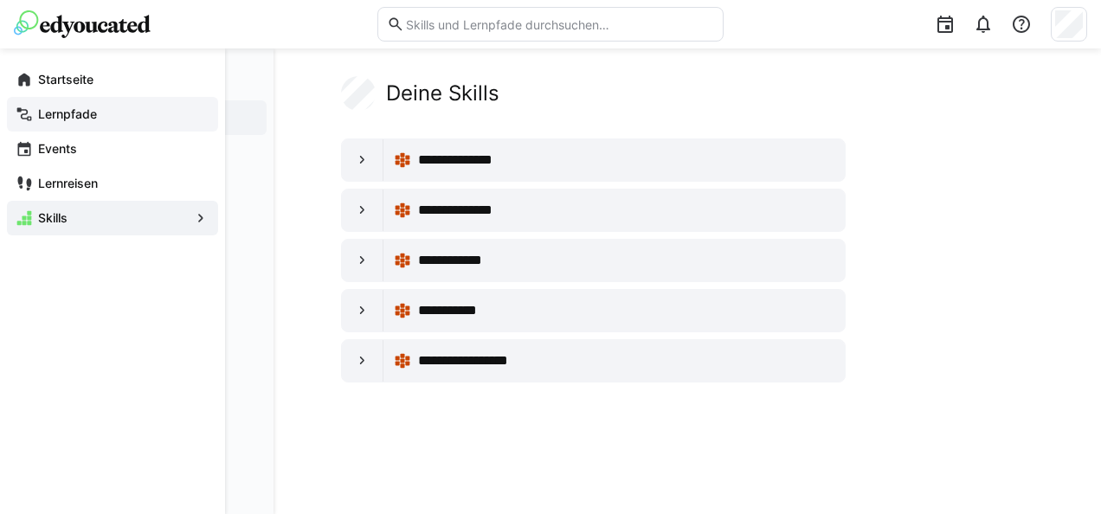
click at [107, 110] on span "Lernpfade" at bounding box center [123, 114] width 174 height 17
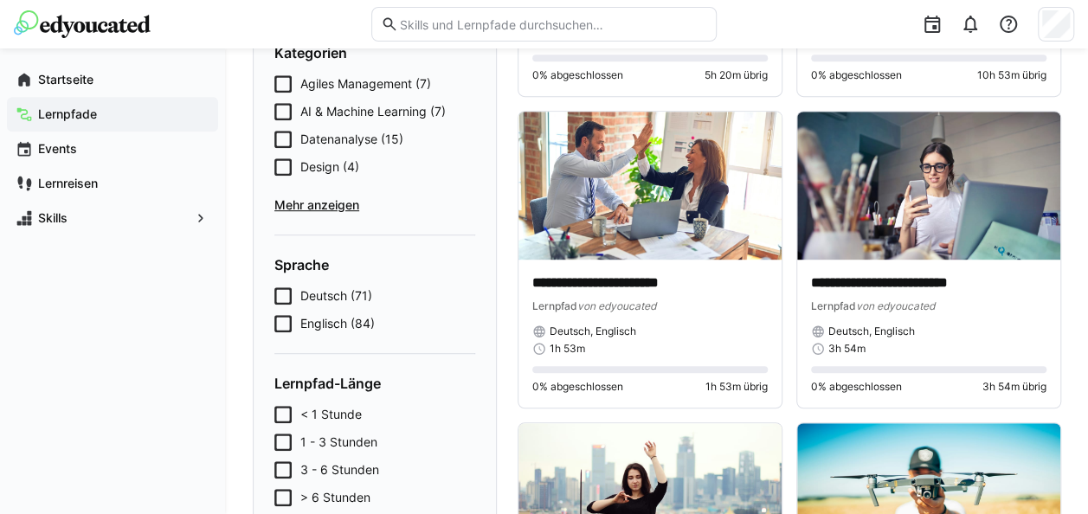
scroll to position [346, 0]
